Goal: Task Accomplishment & Management: Manage account settings

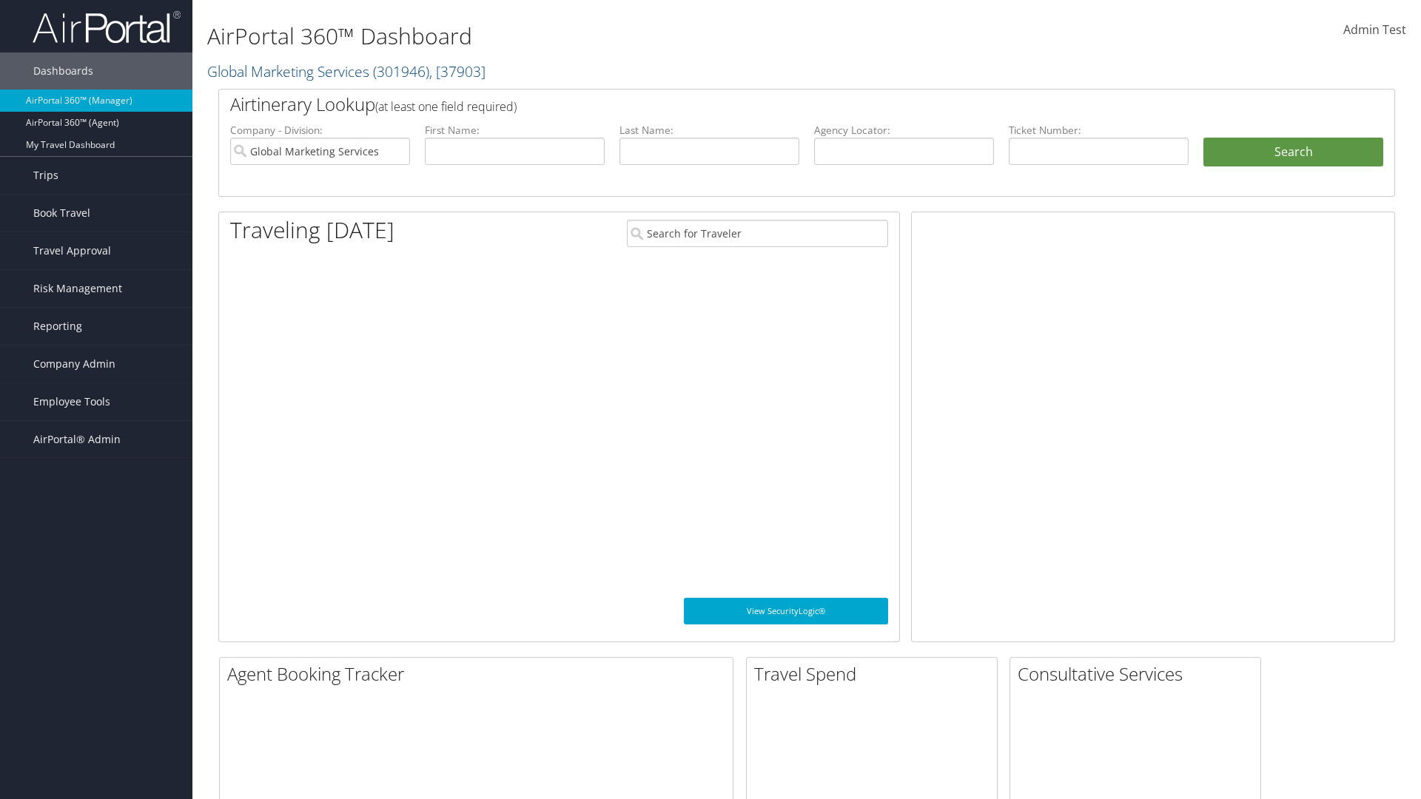
click at [96, 364] on span "Company Admin" at bounding box center [74, 364] width 82 height 37
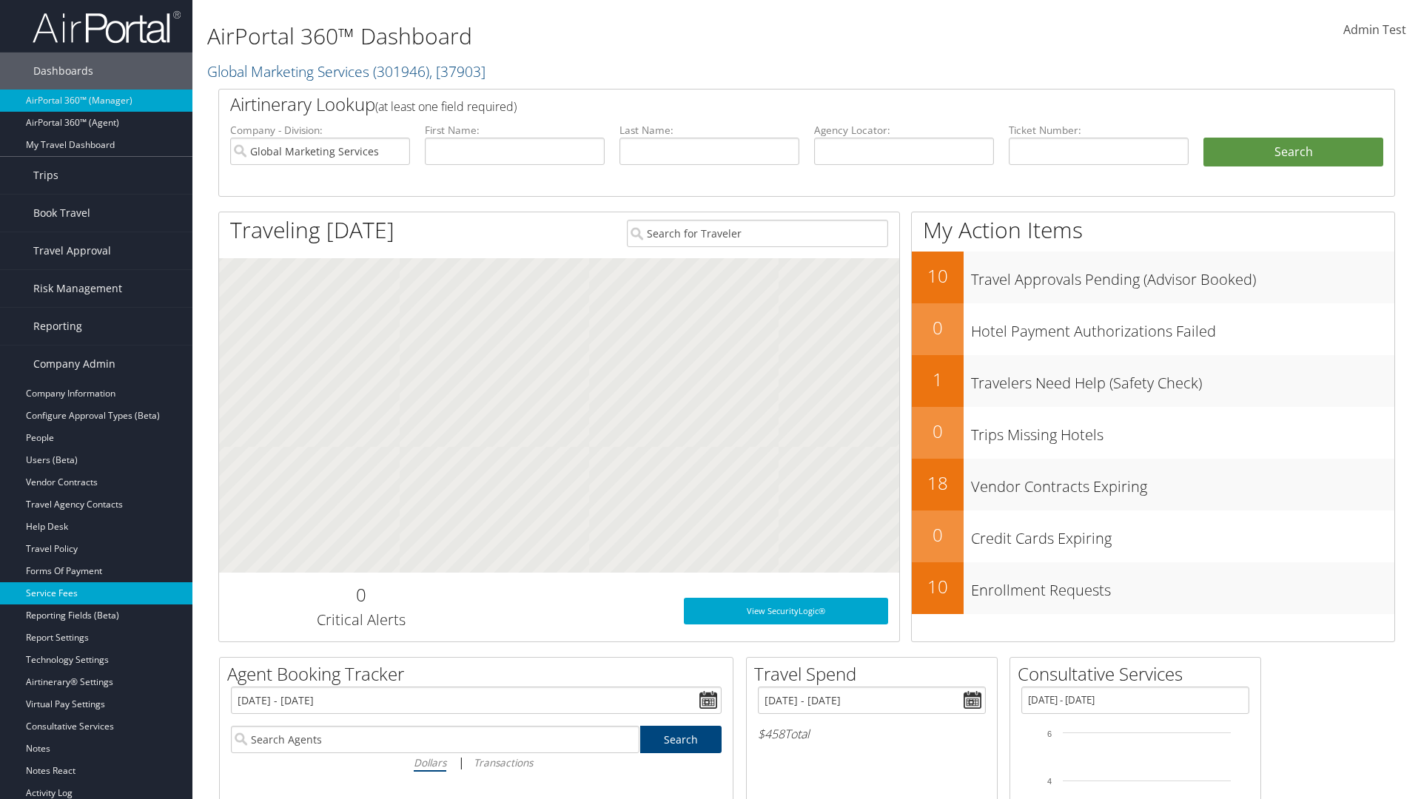
click at [96, 594] on link "Service Fees" at bounding box center [96, 593] width 192 height 22
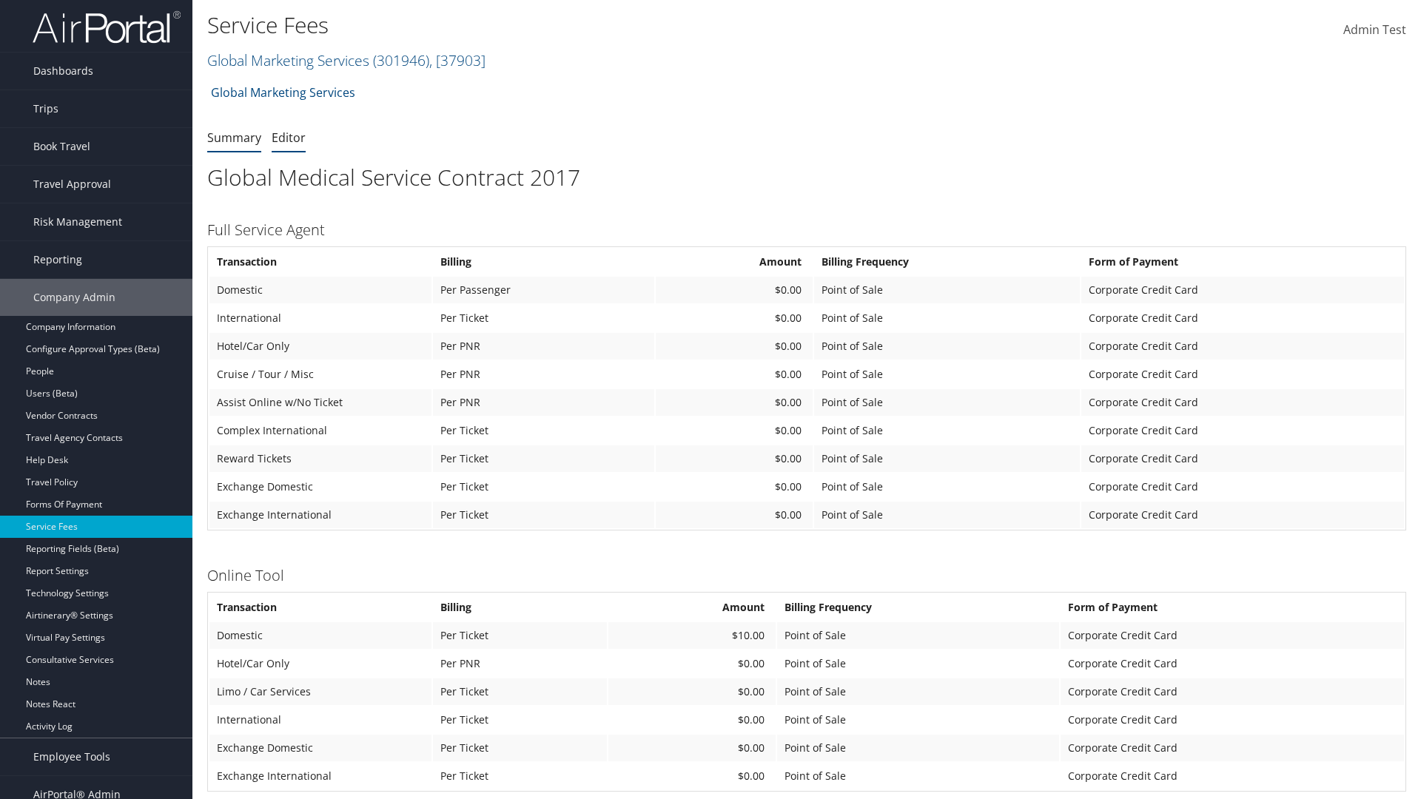
click at [289, 137] on link "Editor" at bounding box center [289, 138] width 34 height 16
